Goal: Information Seeking & Learning: Learn about a topic

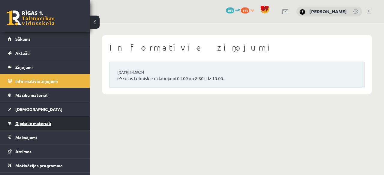
click at [47, 123] on span "Digitālie materiāli" at bounding box center [33, 123] width 36 height 5
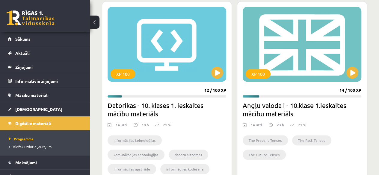
scroll to position [171, 0]
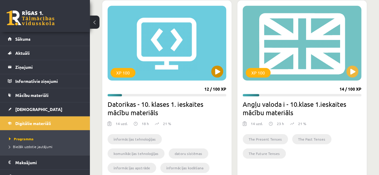
click at [208, 73] on div "XP 100" at bounding box center [167, 43] width 119 height 75
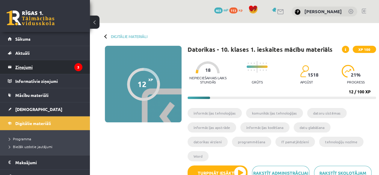
click at [57, 70] on legend "Ziņojumi 3" at bounding box center [48, 67] width 67 height 14
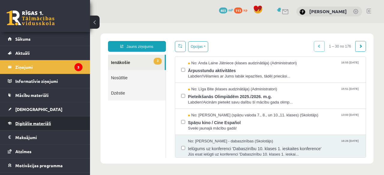
click at [47, 121] on span "Digitālie materiāli" at bounding box center [33, 123] width 36 height 5
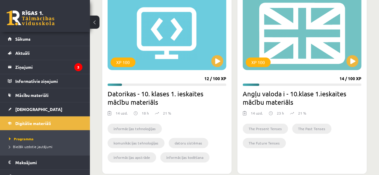
scroll to position [182, 0]
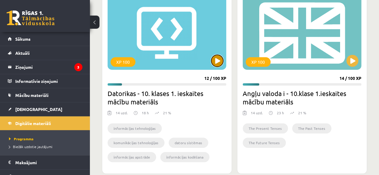
click at [219, 57] on button at bounding box center [217, 61] width 12 height 12
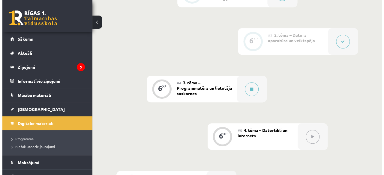
scroll to position [283, 0]
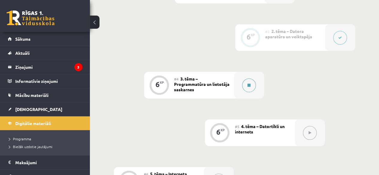
click at [254, 79] on button at bounding box center [249, 86] width 14 height 14
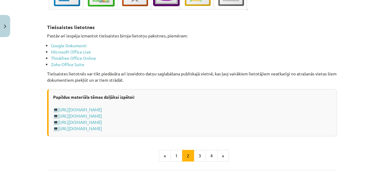
scroll to position [1020, 0]
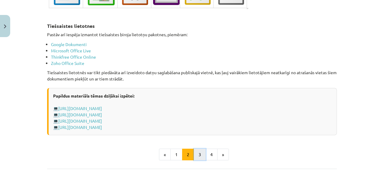
click at [197, 149] on button "3" at bounding box center [200, 155] width 12 height 12
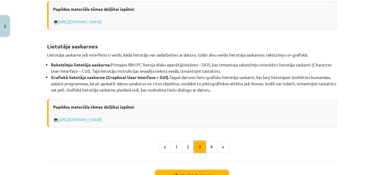
scroll to position [264, 0]
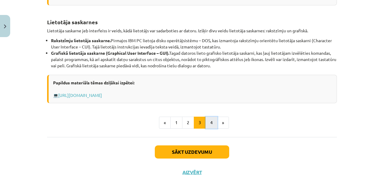
click at [210, 117] on button "4" at bounding box center [211, 123] width 12 height 12
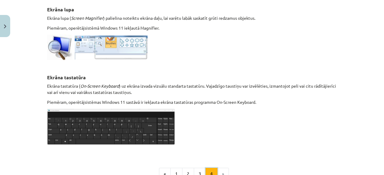
scroll to position [335, 0]
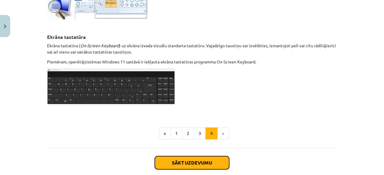
click at [200, 157] on button "Sākt uzdevumu" at bounding box center [192, 162] width 74 height 13
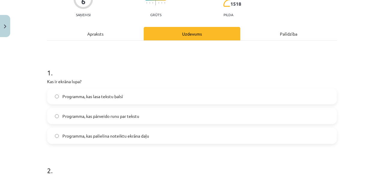
scroll to position [61, 0]
click at [159, 136] on label "Programma, kas palielina noteiktu ekrāna daļu" at bounding box center [192, 135] width 288 height 15
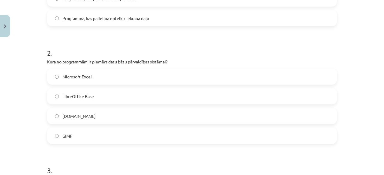
scroll to position [179, 0]
drag, startPoint x: 44, startPoint y: 60, endPoint x: 123, endPoint y: 137, distance: 110.4
copy div "Kura no programmām ir piemērs datu bāzu pārvaldības sistēmai? Microsoft Excel L…"
click at [102, 94] on label "LibreOffice Base" at bounding box center [192, 96] width 288 height 15
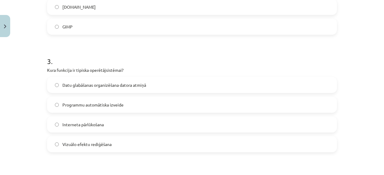
scroll to position [289, 0]
drag, startPoint x: 43, startPoint y: 69, endPoint x: 115, endPoint y: 150, distance: 107.8
click at [115, 150] on div "6 XP Saņemsi Grūts 1518 pilda Apraksts Uzdevums Palīdzība 1 . Kas ir ekrāna lup…" at bounding box center [191, 145] width 297 height 789
copy div "Kura funkcija ir tipiska operētājsistēmai? Datu glabāšanas organizēšana datora …"
click at [117, 83] on span "Datu glabāšanas organizēšana datora atmiņā" at bounding box center [104, 85] width 84 height 6
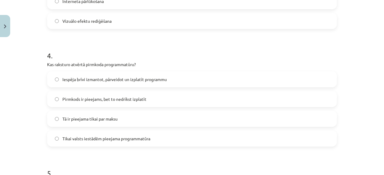
scroll to position [413, 0]
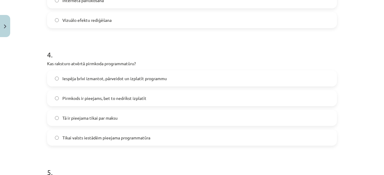
click at [158, 79] on span "Iespēja brīvi izmantot, pārveidot un izplatīt programmu" at bounding box center [114, 79] width 104 height 6
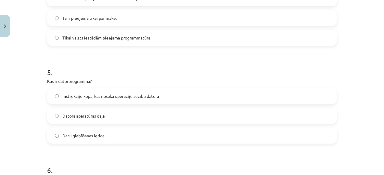
scroll to position [513, 0]
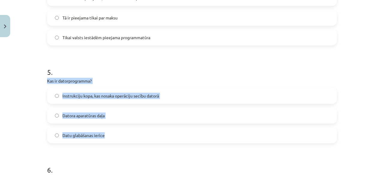
drag, startPoint x: 45, startPoint y: 78, endPoint x: 129, endPoint y: 138, distance: 103.4
click at [129, 138] on div "5 . Kas ir datorprogramma? Instrukciju kopa, kas nosaka operāciju secību datorā…" at bounding box center [191, 101] width 289 height 86
copy div "Kas ir datorprogramma? Instrukciju kopa, kas nosaka operāciju secību datorā Dat…"
click at [101, 97] on span "Instrukciju kopa, kas nosaka operāciju secību datorā" at bounding box center [110, 96] width 96 height 6
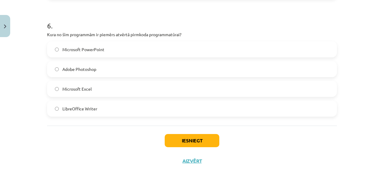
scroll to position [657, 0]
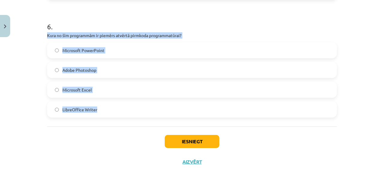
drag, startPoint x: 43, startPoint y: 34, endPoint x: 111, endPoint y: 109, distance: 101.8
copy div "Kura no šīm programmām ir piemērs atvērtā pirmkoda programmatūrai? Microsoft Po…"
click at [92, 107] on span "LibreOffice Writer" at bounding box center [79, 110] width 35 height 6
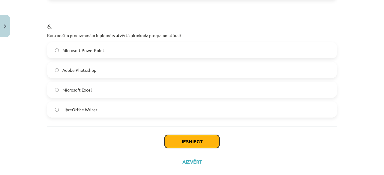
click at [179, 139] on button "Iesniegt" at bounding box center [192, 141] width 55 height 13
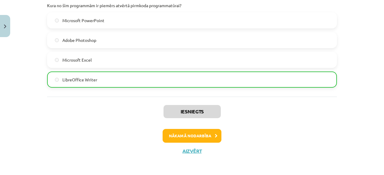
scroll to position [687, 0]
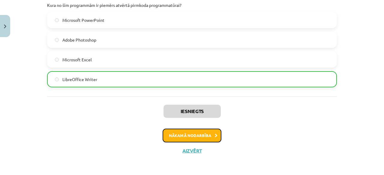
click at [191, 137] on button "Nākamā nodarbība" at bounding box center [191, 136] width 59 height 14
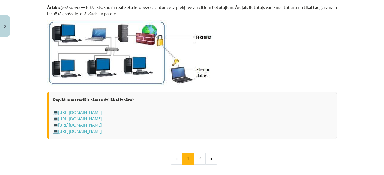
scroll to position [723, 0]
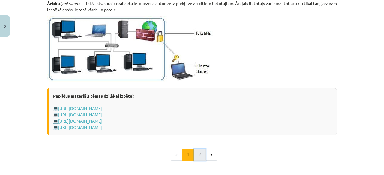
click at [197, 153] on button "2" at bounding box center [200, 155] width 12 height 12
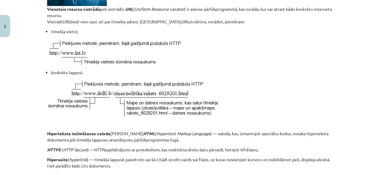
scroll to position [174, 0]
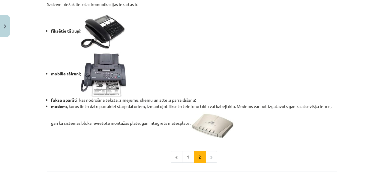
scroll to position [560, 0]
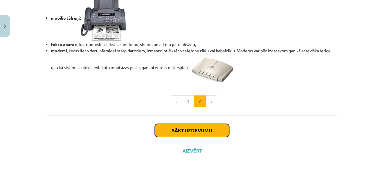
click at [197, 130] on button "Sākt uzdevumu" at bounding box center [192, 130] width 74 height 13
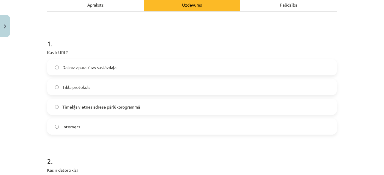
scroll to position [90, 0]
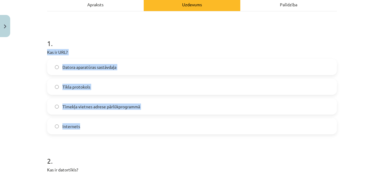
drag, startPoint x: 43, startPoint y: 50, endPoint x: 112, endPoint y: 127, distance: 103.6
copy div "Kas ir URL? Datora aparatūras sastāvdaļa Tīkla protokols Tīmekļa vietnes adrese…"
click at [107, 108] on span "Tīmekļa vietnes adrese pārlūkprogrammā" at bounding box center [101, 107] width 78 height 6
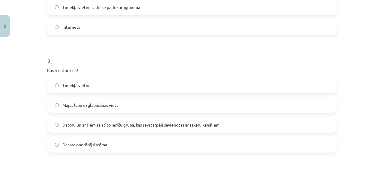
scroll to position [191, 0]
click at [124, 126] on span "Datoru un ar tiem saistīto ierīču grupa, kas savstarpēji savienotas ar sakaru k…" at bounding box center [140, 124] width 157 height 6
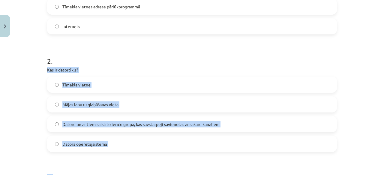
drag, startPoint x: 42, startPoint y: 69, endPoint x: 103, endPoint y: 156, distance: 105.4
copy form "Kas ir datortīkls? Tīmekļa vietne Mājas lapu uzglabāšanas vieta Datoru un ar ti…"
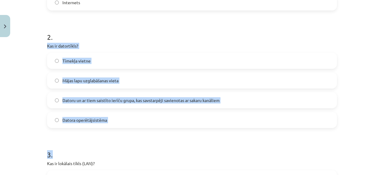
scroll to position [214, 0]
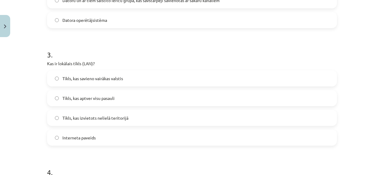
scroll to position [315, 0]
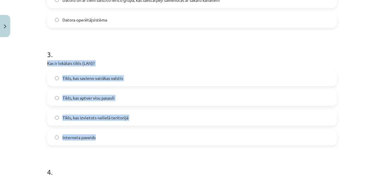
drag, startPoint x: 43, startPoint y: 63, endPoint x: 108, endPoint y: 138, distance: 100.1
click at [108, 138] on div "6 XP Saņemsi Grūts 1517 pilda Apraksts Uzdevums Palīdzība 1 . Kas ir URL? Dator…" at bounding box center [191, 139] width 297 height 829
copy div "Kas ir lokālais tīkls (LAN)? Tīkls, kas savieno vairākas valstis Tīkls, kas apt…"
click at [130, 117] on label "Tīkls, kas izvietots nelielā teritorijā" at bounding box center [192, 117] width 288 height 15
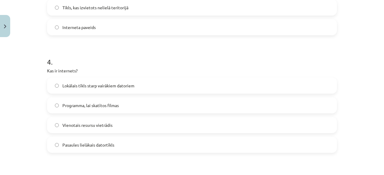
scroll to position [427, 0]
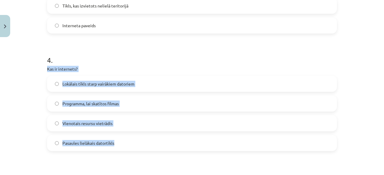
drag, startPoint x: 43, startPoint y: 69, endPoint x: 117, endPoint y: 139, distance: 102.2
click at [117, 139] on div "6 XP Saņemsi Grūts 1517 pilda Apraksts Uzdevums Palīdzība 1 . Kas ir URL? Dator…" at bounding box center [191, 27] width 297 height 829
copy div "Kas ir internets? Lokālais tīkls starp vairākiem datoriem Programma, lai skatīt…"
click at [95, 65] on div "4 . Kas ir internets? Lokālais tīkls starp vairākiem datoriem Programma, lai sk…" at bounding box center [191, 99] width 289 height 106
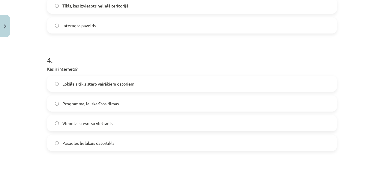
click at [115, 147] on label "Pasaules lielākais datortīkls" at bounding box center [192, 143] width 288 height 15
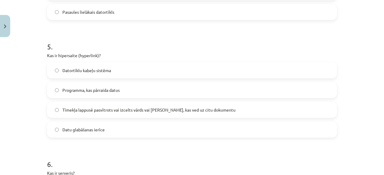
scroll to position [559, 0]
click at [121, 110] on span "Tīmekļa lappusē pasvītrots vai izcelts vārds vai frāze, kas ved uz citu dokumen…" at bounding box center [148, 109] width 173 height 6
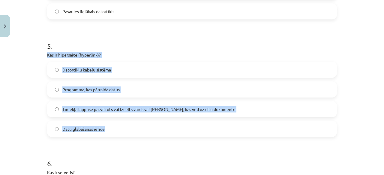
drag, startPoint x: 45, startPoint y: 54, endPoint x: 123, endPoint y: 125, distance: 105.8
click at [123, 125] on div "5 . Kas ir hipersaite (hyperlink)? Datortīklu kabeļu sistēma Programma, kas pār…" at bounding box center [191, 84] width 289 height 106
copy div "Kas ir hipersaite (hyperlink)? Datortīklu kabeļu sistēma Programma, kas pārraid…"
click at [98, 105] on label "Tīmekļa lappusē pasvītrots vai izcelts vārds vai frāze, kas ved uz citu dokumen…" at bounding box center [192, 109] width 288 height 15
